Goal: Task Accomplishment & Management: Complete application form

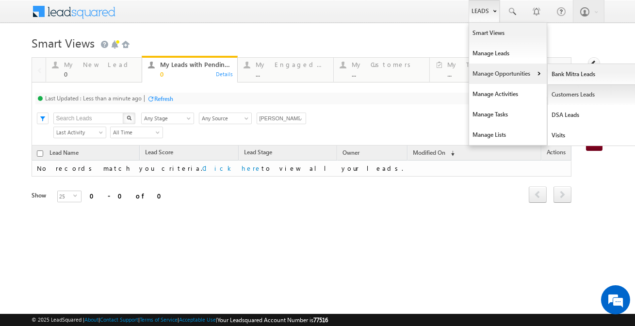
click at [576, 100] on link "Customers Leads" at bounding box center [591, 94] width 89 height 20
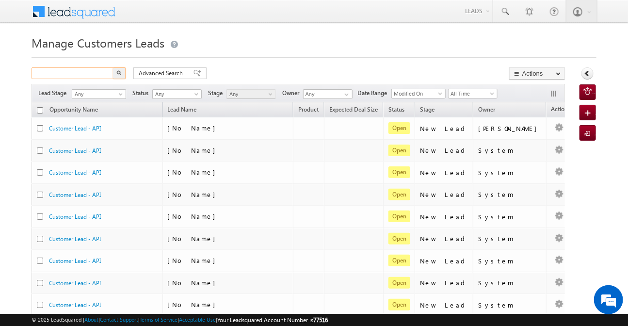
click at [67, 70] on input "text" at bounding box center [73, 73] width 83 height 12
paste input "957983"
type input "957983"
click at [113, 67] on button "button" at bounding box center [119, 73] width 13 height 12
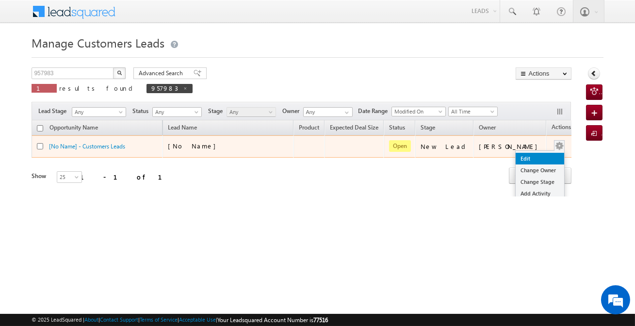
click at [530, 159] on link "Edit" at bounding box center [539, 159] width 48 height 12
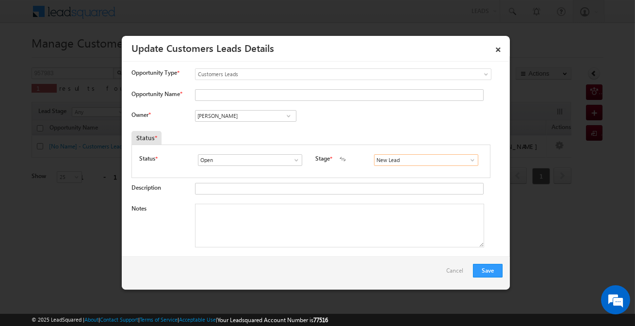
click at [410, 160] on input "New Lead" at bounding box center [426, 160] width 104 height 12
click at [398, 171] on link "Sales Marked" at bounding box center [426, 171] width 104 height 11
type input "Sales Marked"
click at [270, 97] on input "Opportunity Name *" at bounding box center [339, 95] width 289 height 12
paste input "[PERSON_NAME]"
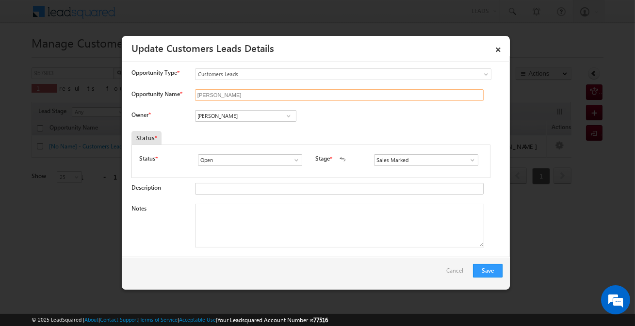
type input "[PERSON_NAME]"
click at [232, 116] on input "[PERSON_NAME]" at bounding box center [245, 116] width 101 height 12
paste input "aibhav Rajput"
click at [237, 132] on span "[PERSON_NAME][EMAIL_ADDRESS][DOMAIN_NAME]" at bounding box center [242, 134] width 87 height 7
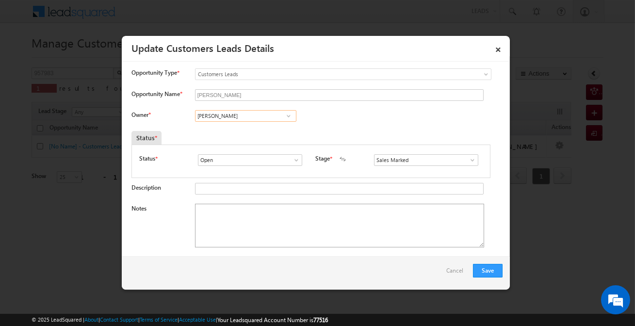
type input "[PERSON_NAME]"
click at [315, 217] on textarea "Notes" at bounding box center [339, 226] width 289 height 44
paste textarea "[PERSON_NAME] / P+C / 12 Lakh Required / Customer is self Employed 60k income /…"
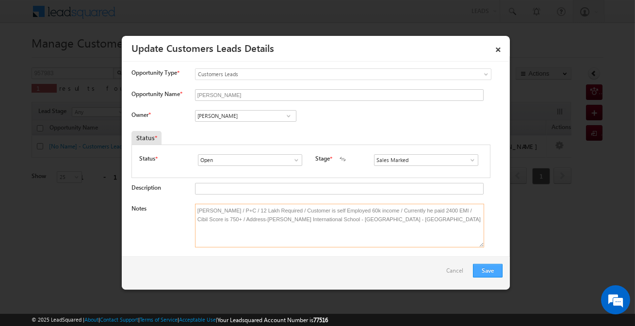
type textarea "[PERSON_NAME] / P+C / 12 Lakh Required / Customer is self Employed 60k income /…"
click at [498, 274] on button "Save" at bounding box center [488, 271] width 30 height 14
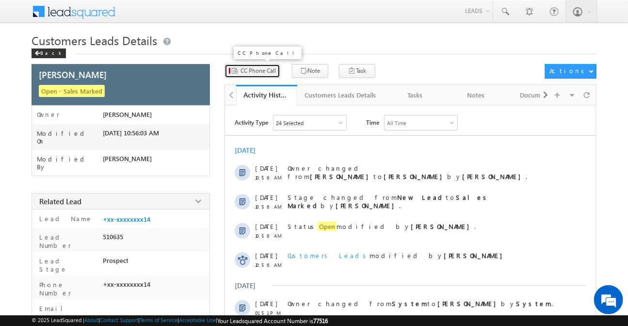
click at [258, 69] on span "CC Phone Call" at bounding box center [258, 70] width 35 height 9
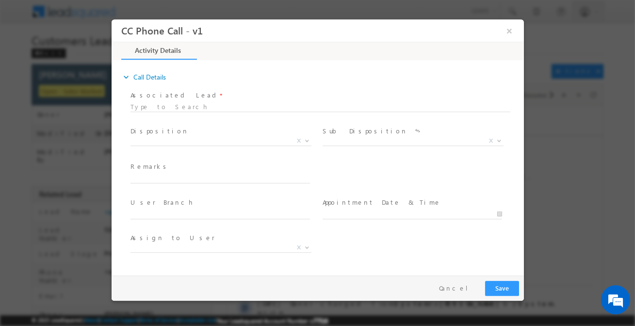
click at [233, 182] on span at bounding box center [224, 179] width 188 height 11
click at [234, 177] on input "text" at bounding box center [219, 179] width 179 height 10
paste input "[PERSON_NAME] / P+C / 12 Lakh Required / Customer is self Employed 60k income /…"
type input "[PERSON_NAME] / P+C / 12 Lakh Required / Customer is self Employed 60k income /…"
select select "[PERSON_NAME][EMAIL_ADDRESS][PERSON_NAME][DOMAIN_NAME]"
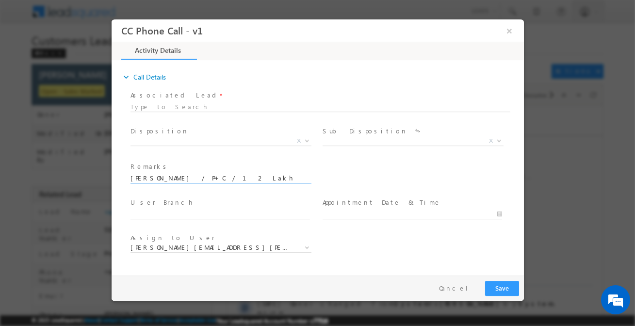
scroll to position [0, 411]
type input "[PERSON_NAME] / P+C / 12 Lakh Required / Customer is self Employed 60k income /…"
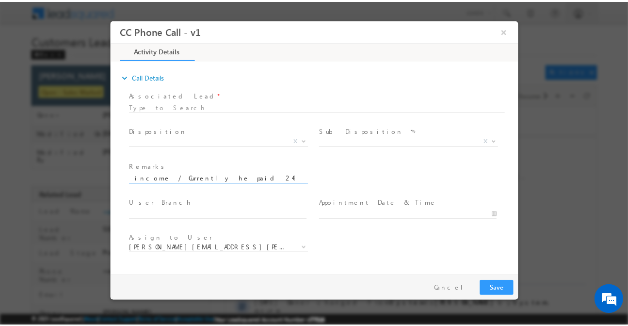
scroll to position [0, 0]
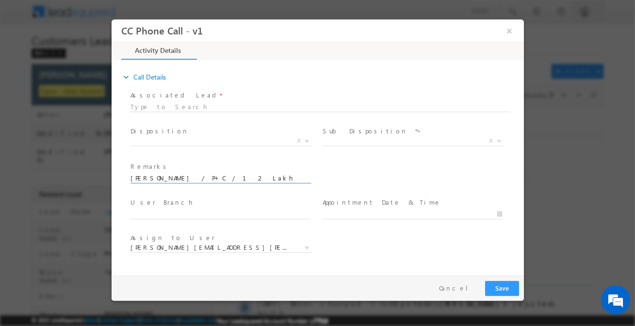
click at [217, 132] on span "Disposition *" at bounding box center [219, 131] width 179 height 11
click at [218, 136] on span "X" at bounding box center [220, 141] width 181 height 10
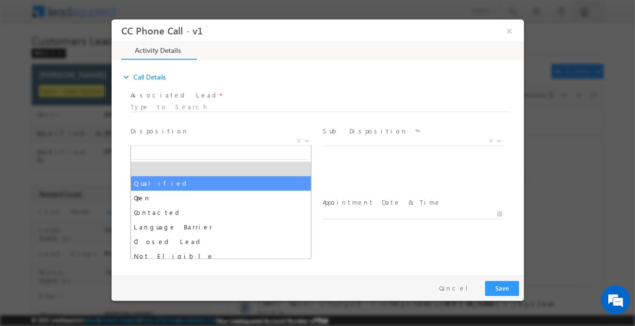
drag, startPoint x: 225, startPoint y: 180, endPoint x: 329, endPoint y: 152, distance: 108.0
select select "Qualified"
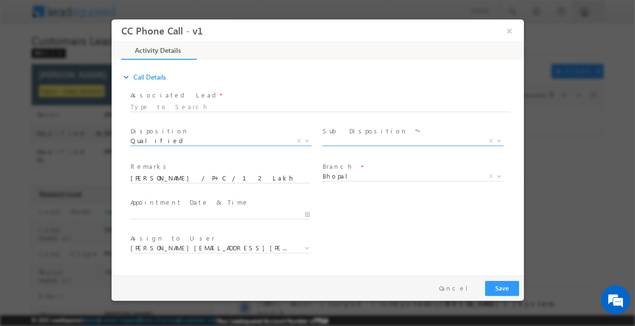
click at [359, 144] on span "X" at bounding box center [412, 141] width 181 height 10
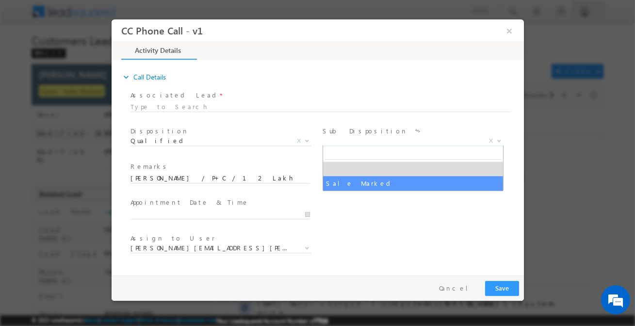
select select "Sale Marked"
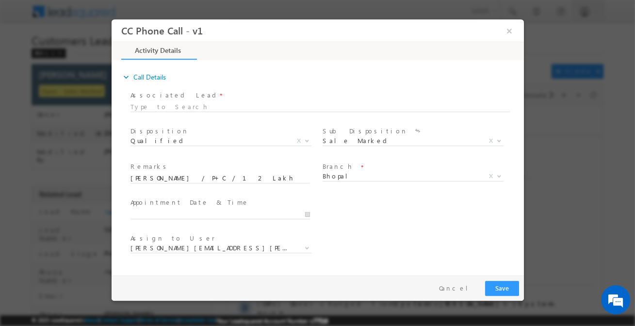
click at [485, 277] on div "Pay & Save Save Cancel" at bounding box center [319, 287] width 417 height 25
click at [500, 289] on button "Save" at bounding box center [501, 288] width 34 height 15
